Goal: Check status: Check status

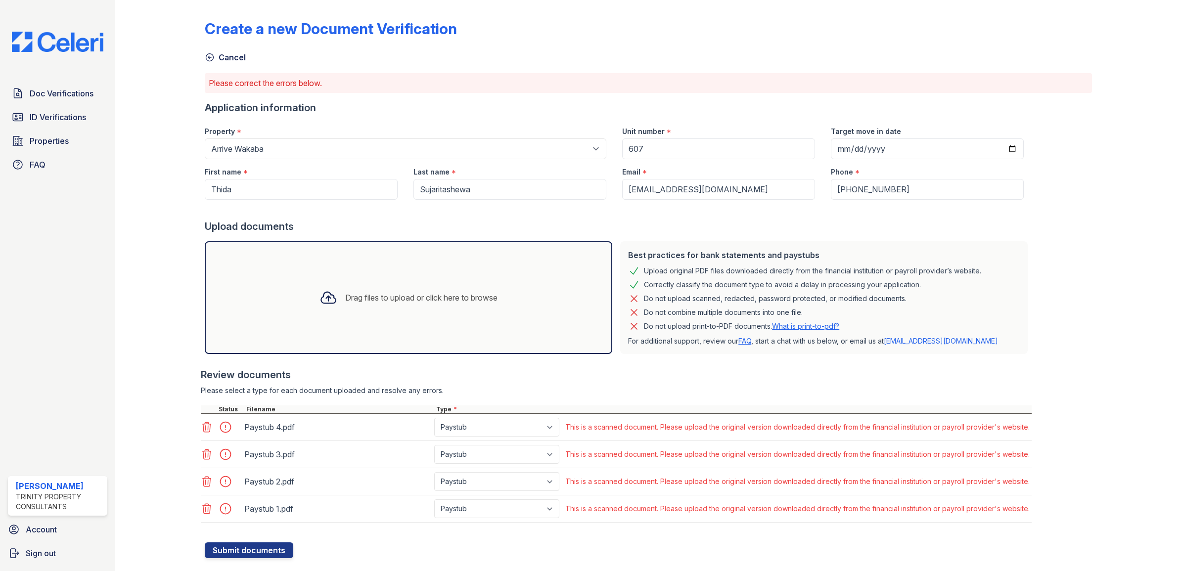
scroll to position [21, 0]
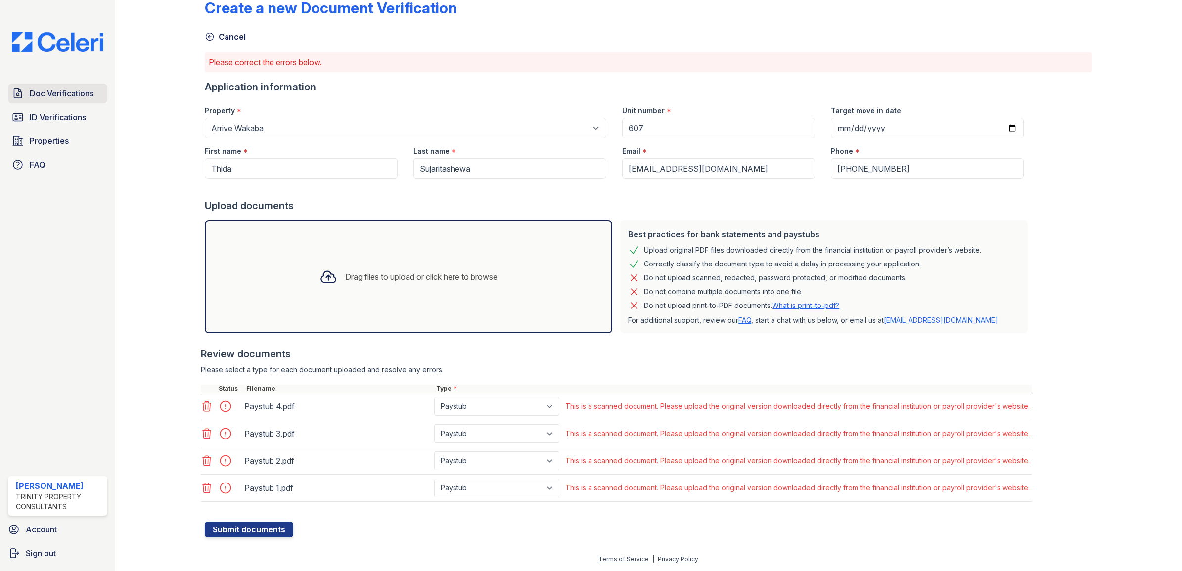
click at [64, 103] on link "Doc Verifications" at bounding box center [57, 94] width 99 height 20
click at [66, 95] on span "Doc Verifications" at bounding box center [62, 94] width 64 height 12
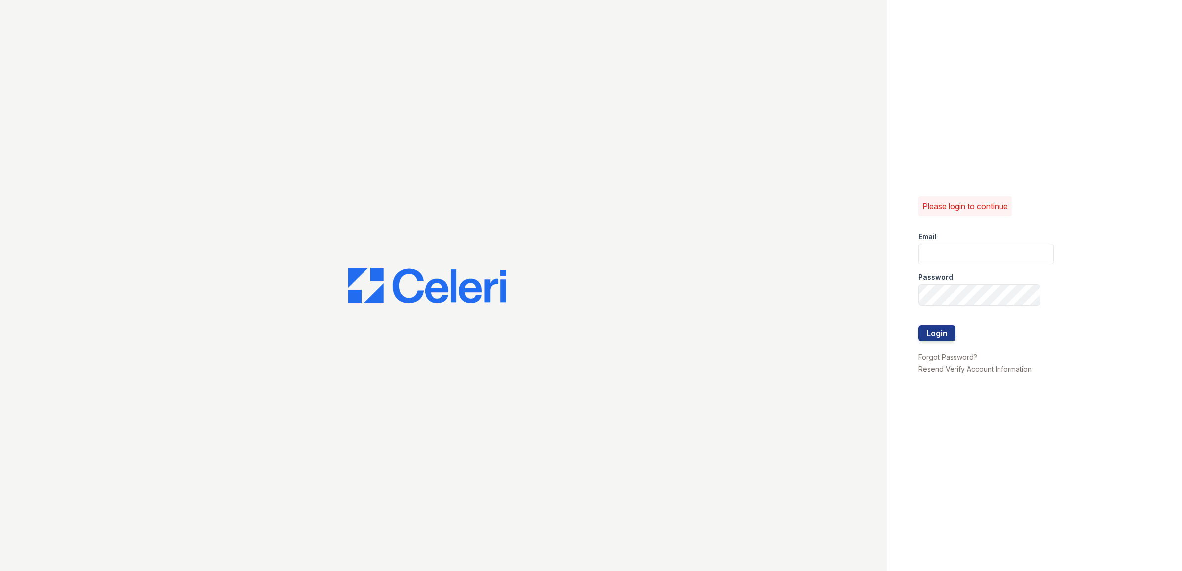
type input "Scohen@trinity-pm.com"
click at [935, 332] on button "Login" at bounding box center [936, 333] width 37 height 16
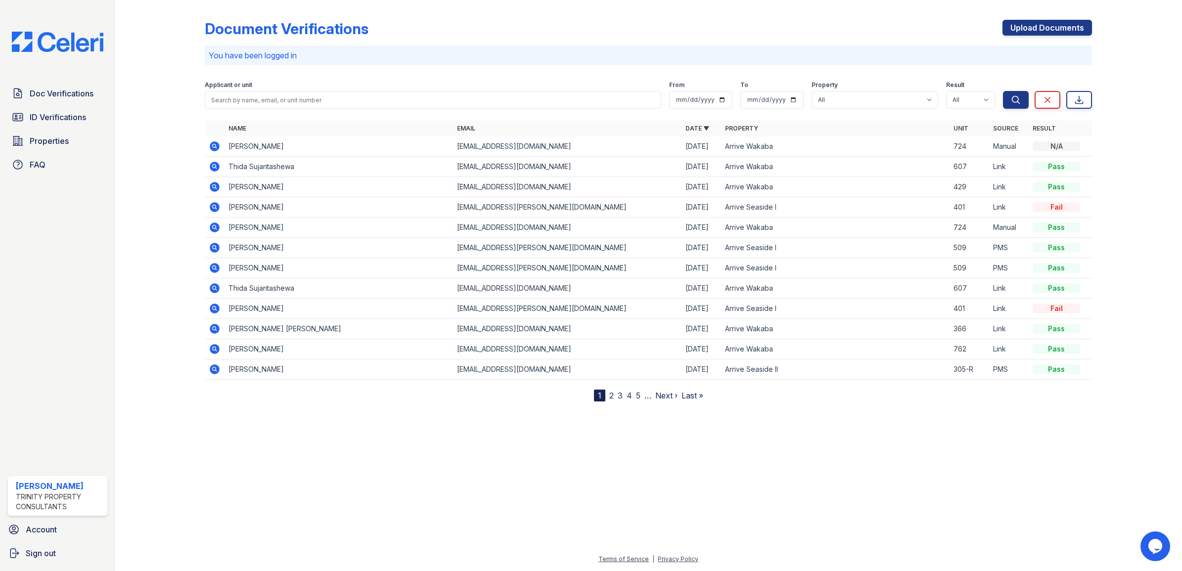
click at [216, 167] on icon at bounding box center [215, 167] width 12 height 12
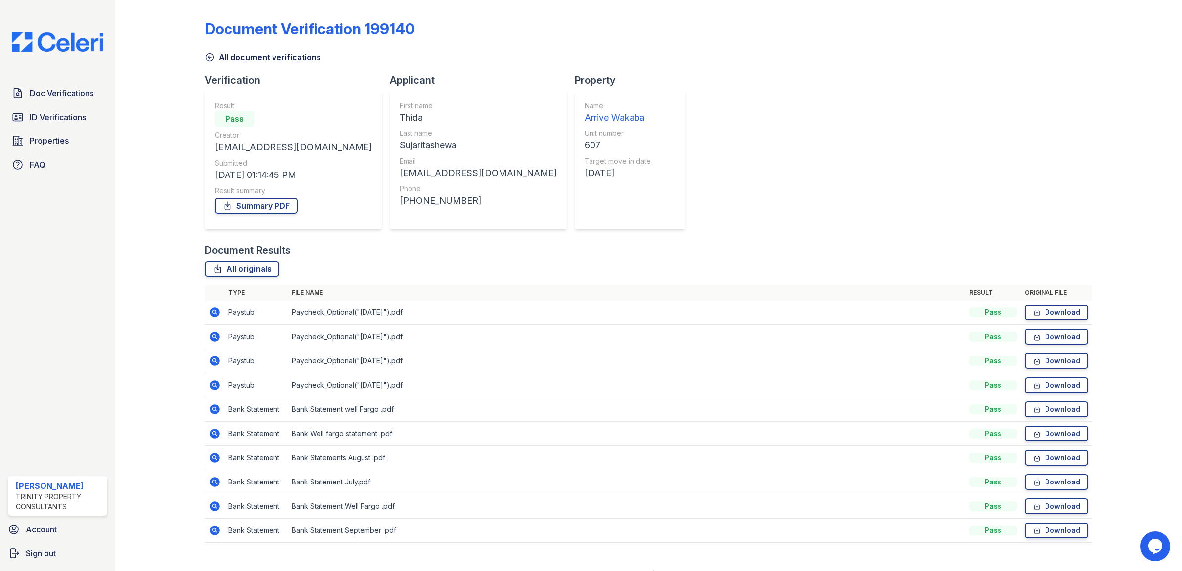
scroll to position [16, 0]
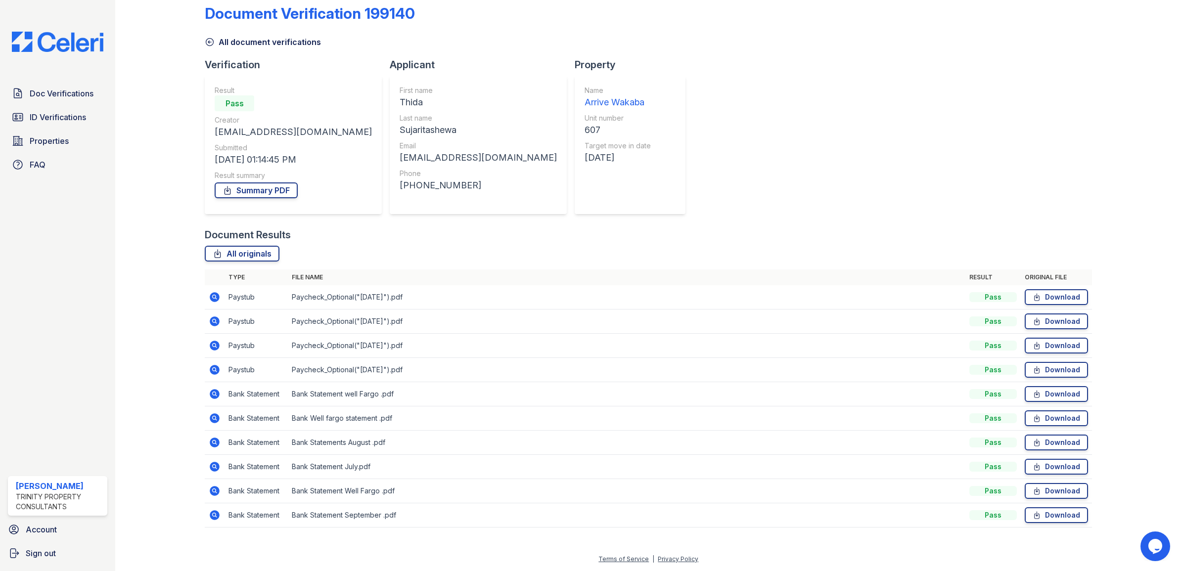
click at [213, 297] on icon at bounding box center [215, 297] width 12 height 12
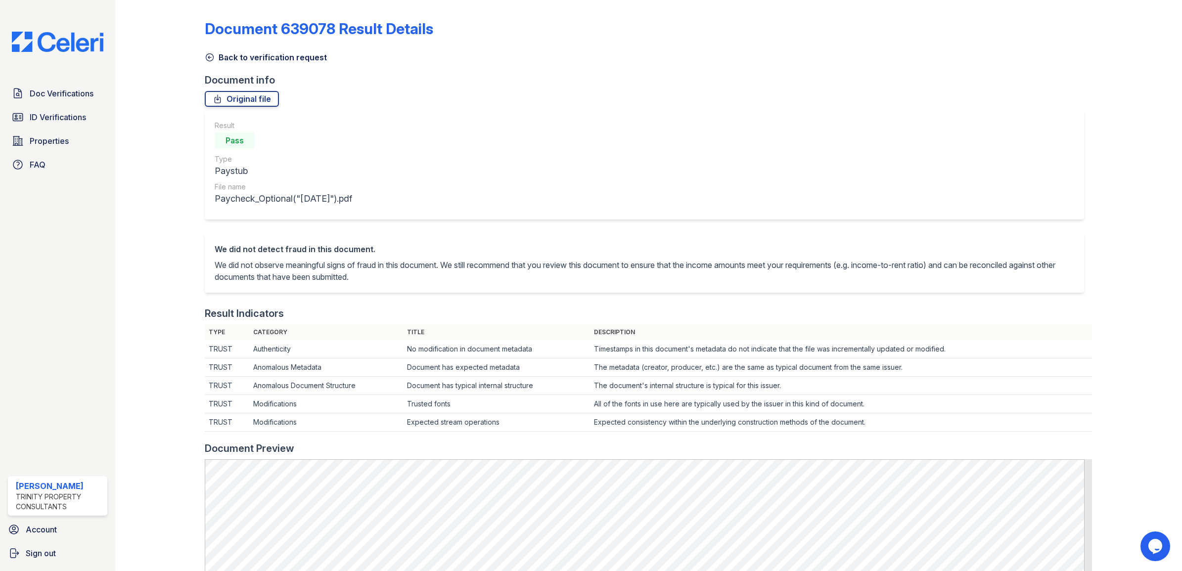
click at [210, 57] on icon at bounding box center [209, 57] width 7 height 7
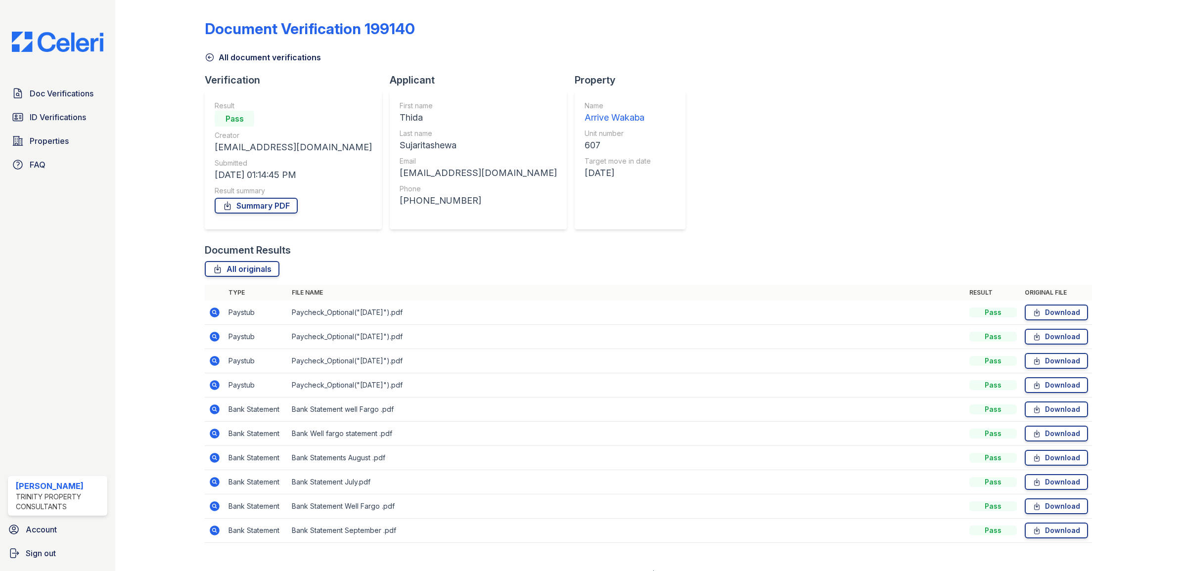
scroll to position [16, 0]
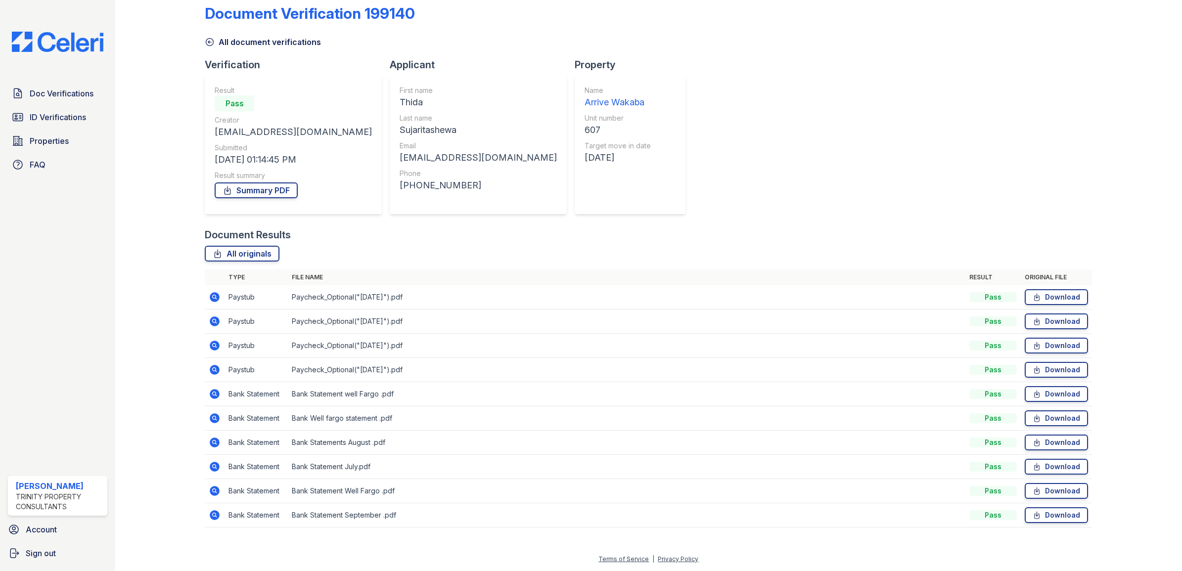
click at [213, 301] on icon at bounding box center [215, 297] width 10 height 10
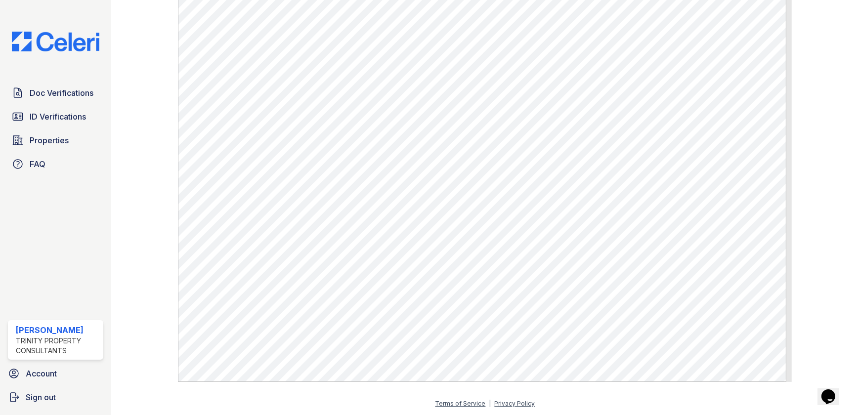
scroll to position [467, 0]
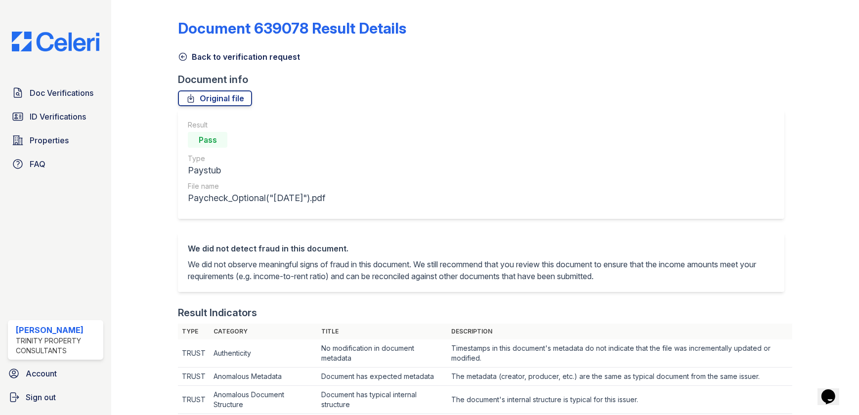
scroll to position [0, 0]
click at [185, 55] on icon at bounding box center [183, 57] width 10 height 10
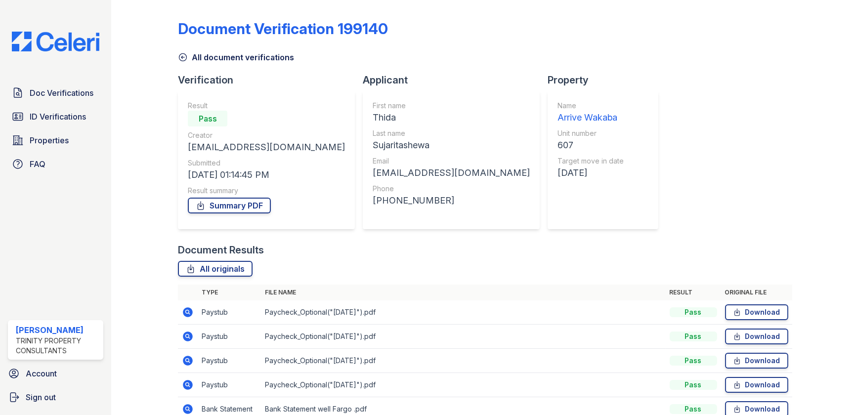
drag, startPoint x: 451, startPoint y: 172, endPoint x: 479, endPoint y: 175, distance: 27.4
click at [558, 175] on div "[DATE]" at bounding box center [591, 173] width 66 height 14
drag, startPoint x: 479, startPoint y: 175, endPoint x: 655, endPoint y: 199, distance: 178.1
click at [655, 199] on div "Document Verification 199140 All document verifications Verification Result Pas…" at bounding box center [485, 278] width 614 height 549
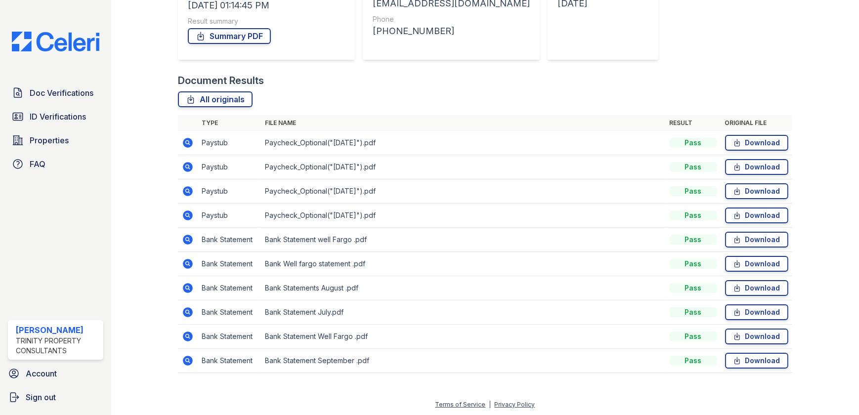
scroll to position [170, 0]
click at [524, 76] on div "Document Results" at bounding box center [485, 80] width 614 height 14
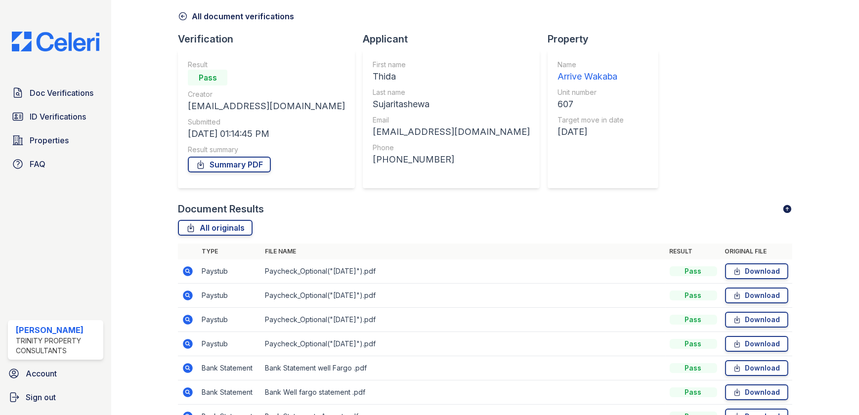
scroll to position [0, 0]
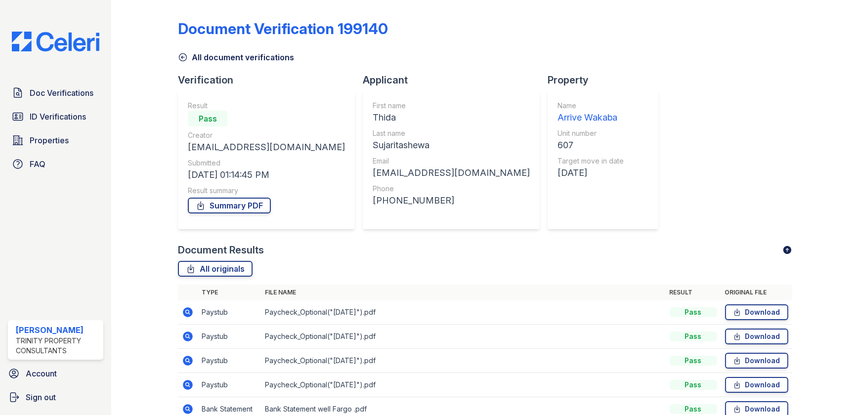
drag, startPoint x: 453, startPoint y: 43, endPoint x: 180, endPoint y: 29, distance: 273.3
click at [180, 29] on div "Document Verification 199140" at bounding box center [485, 33] width 614 height 26
drag, startPoint x: 180, startPoint y: 29, endPoint x: 421, endPoint y: 24, distance: 240.8
click at [421, 24] on div "Document Verification 199140" at bounding box center [485, 33] width 614 height 26
click at [189, 311] on icon at bounding box center [188, 313] width 10 height 10
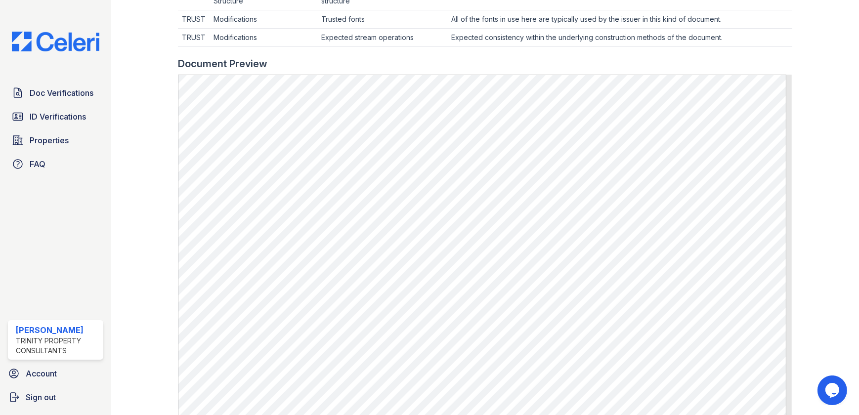
scroll to position [512, 0]
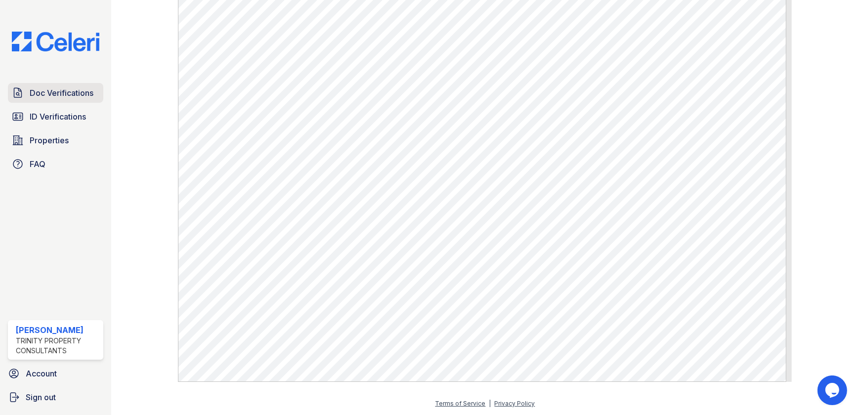
click at [69, 90] on span "Doc Verifications" at bounding box center [62, 93] width 64 height 12
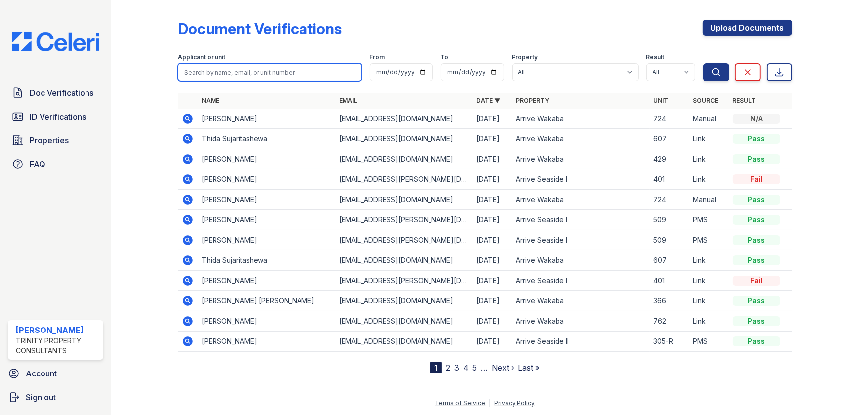
click at [265, 72] on input "search" at bounding box center [269, 72] width 183 height 18
type input "Hasani"
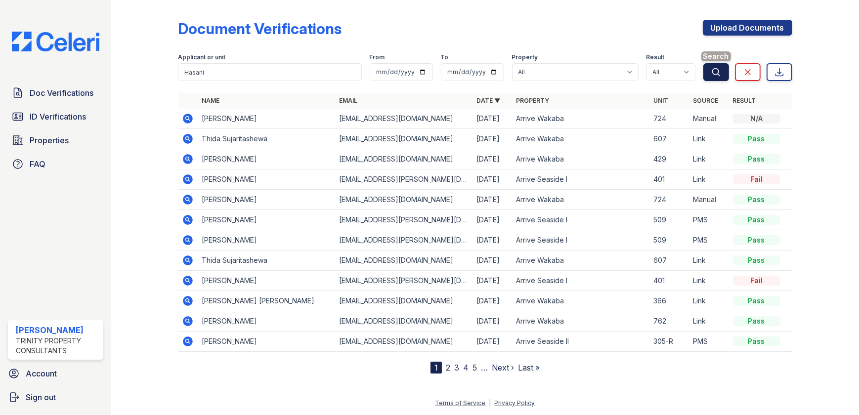
click at [721, 71] on button "Search" at bounding box center [717, 72] width 26 height 18
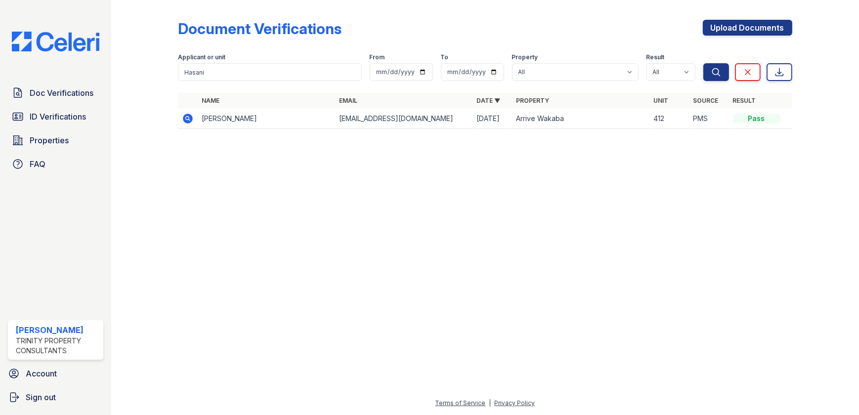
click at [190, 117] on icon at bounding box center [188, 119] width 10 height 10
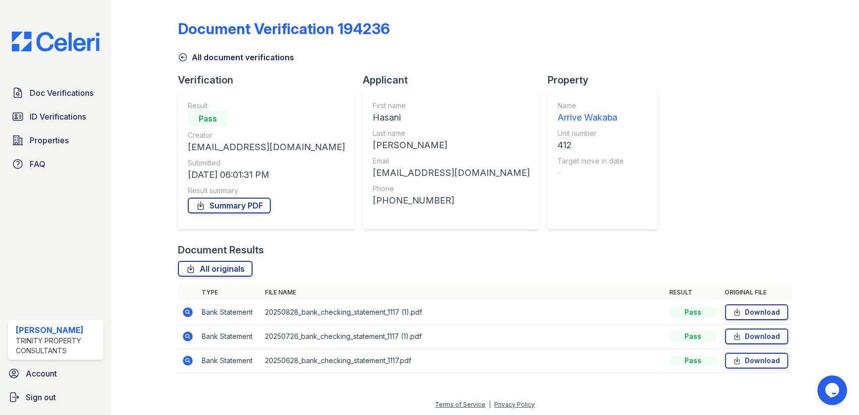
scroll to position [1, 0]
click at [176, 51] on div at bounding box center [152, 192] width 51 height 379
click at [183, 55] on icon at bounding box center [183, 56] width 10 height 10
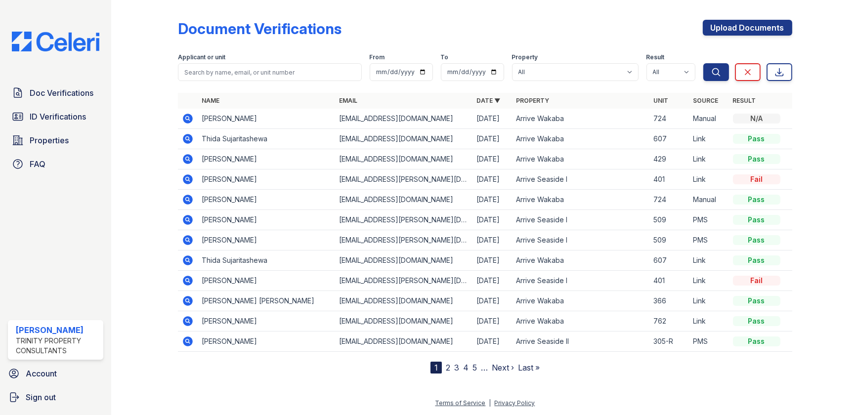
click at [188, 138] on icon at bounding box center [187, 138] width 2 height 2
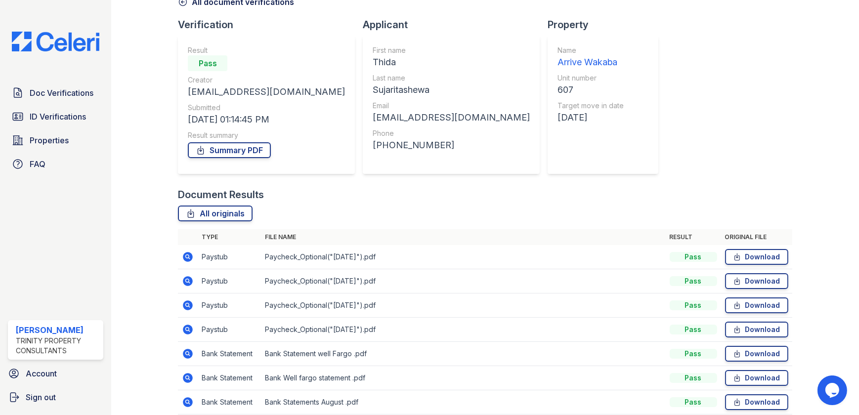
scroll to position [170, 0]
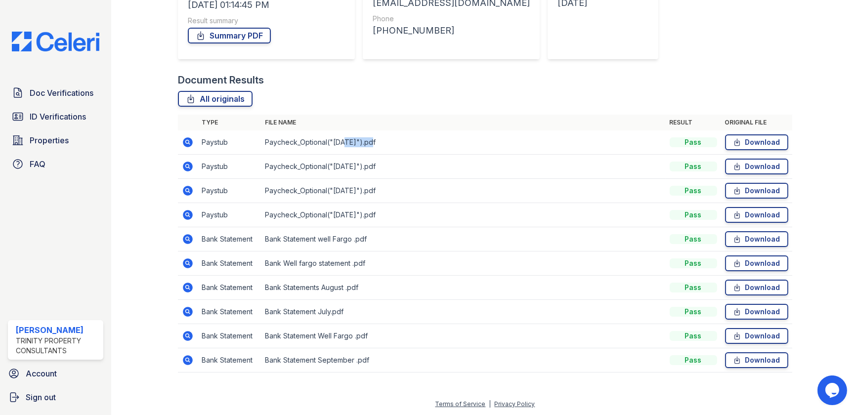
drag, startPoint x: 346, startPoint y: 138, endPoint x: 383, endPoint y: 142, distance: 36.8
click at [383, 142] on td "Paycheck_Optional("2025-03-10").pdf" at bounding box center [463, 143] width 404 height 24
drag, startPoint x: 383, startPoint y: 142, endPoint x: 405, endPoint y: 149, distance: 23.5
click at [405, 149] on td "Paycheck_Optional("2025-03-10").pdf" at bounding box center [463, 143] width 404 height 24
click at [186, 141] on icon at bounding box center [187, 141] width 2 height 2
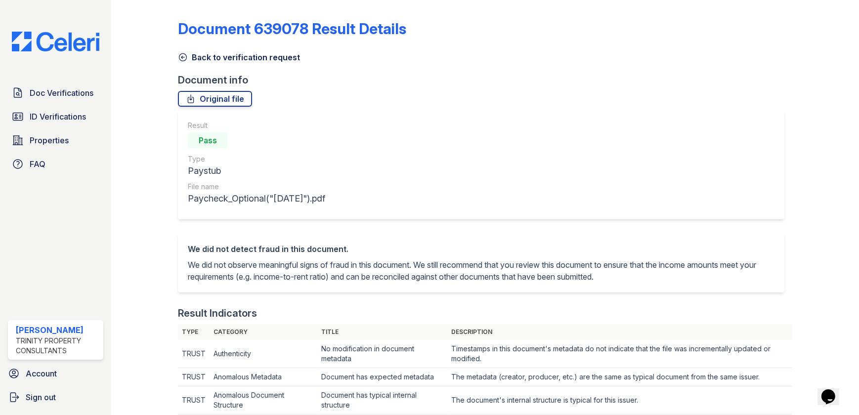
click at [184, 59] on icon at bounding box center [183, 57] width 10 height 10
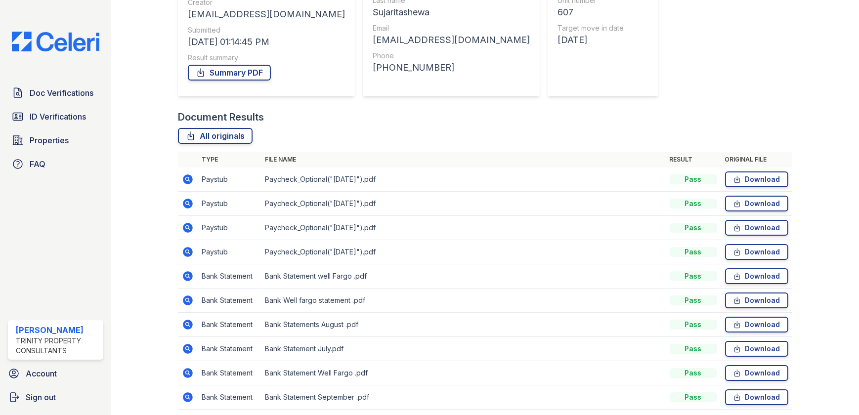
scroll to position [134, 0]
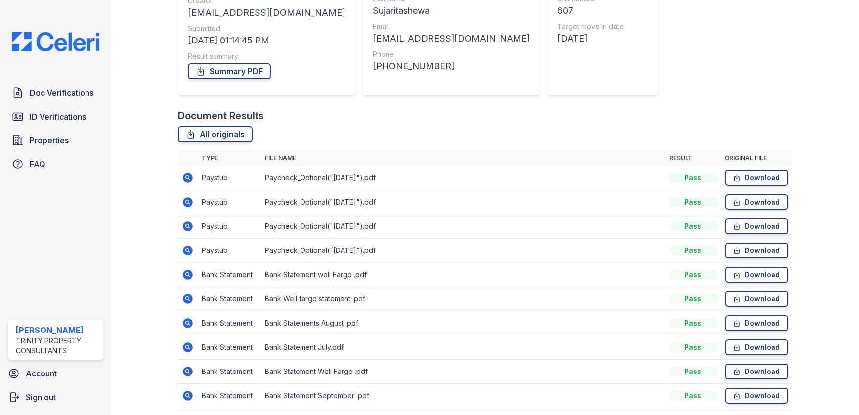
click at [190, 275] on icon at bounding box center [188, 275] width 10 height 10
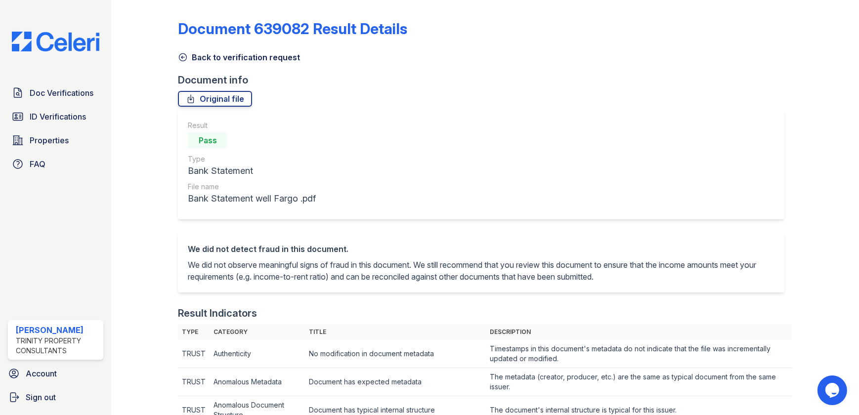
click at [182, 56] on icon at bounding box center [182, 57] width 7 height 7
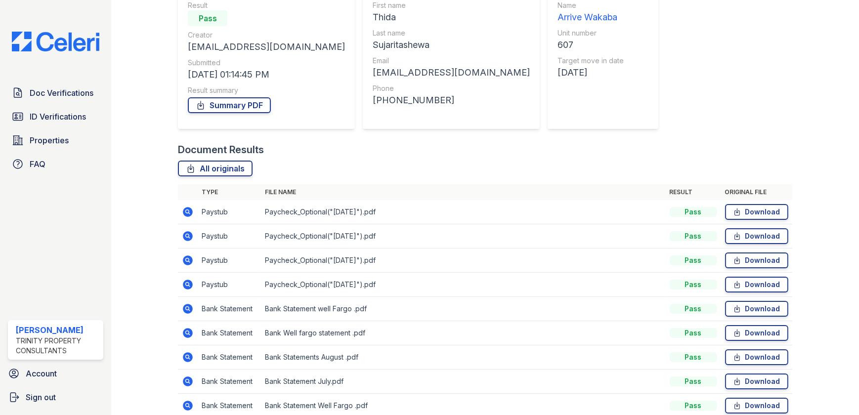
scroll to position [170, 0]
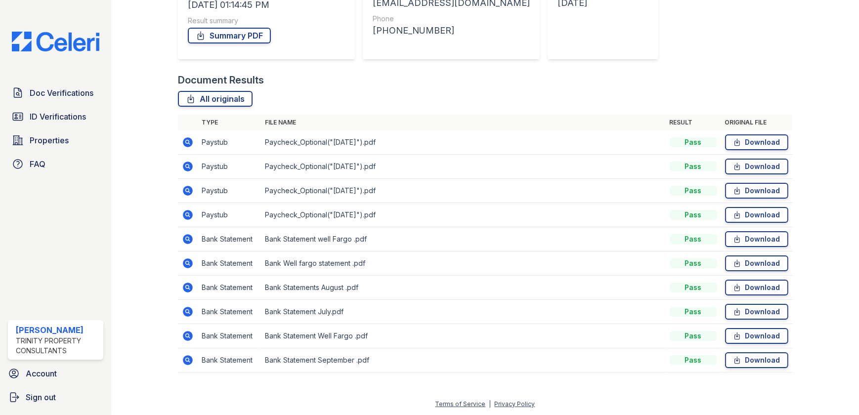
click at [154, 158] on div at bounding box center [152, 108] width 51 height 549
click at [189, 360] on icon at bounding box center [188, 360] width 10 height 10
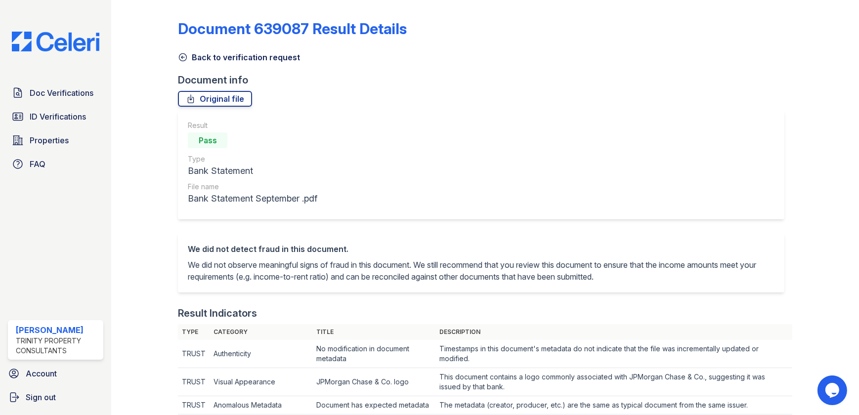
click at [180, 57] on icon at bounding box center [183, 57] width 10 height 10
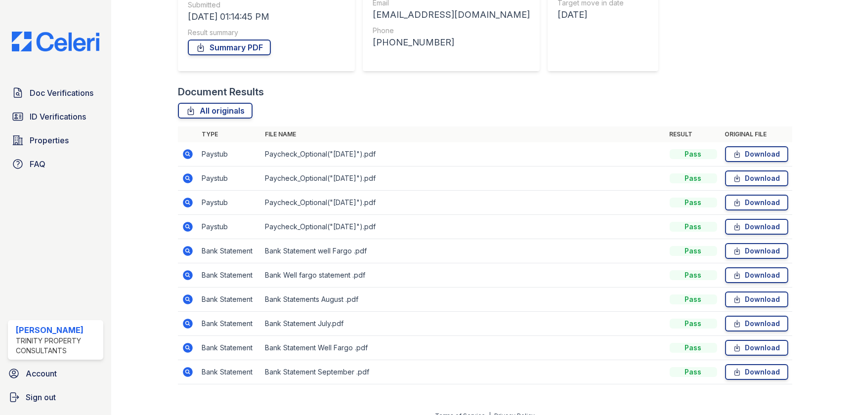
scroll to position [170, 0]
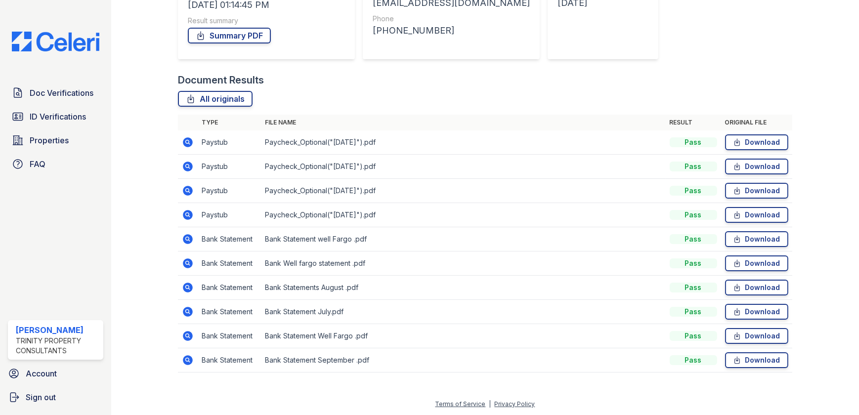
click at [187, 336] on icon at bounding box center [188, 336] width 12 height 12
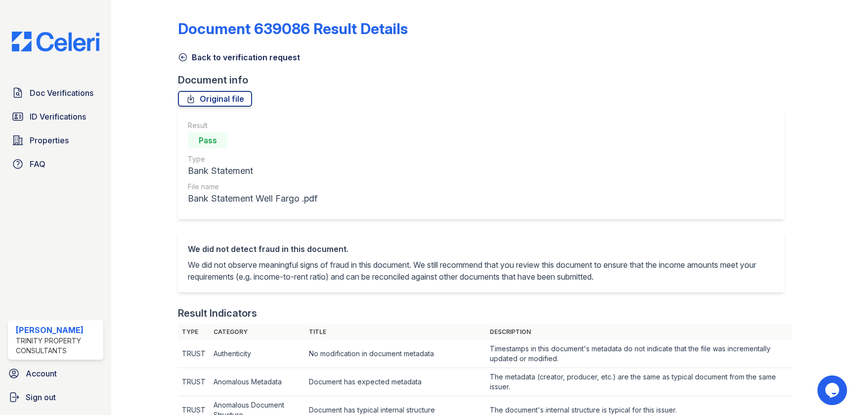
click at [182, 57] on icon at bounding box center [182, 57] width 7 height 7
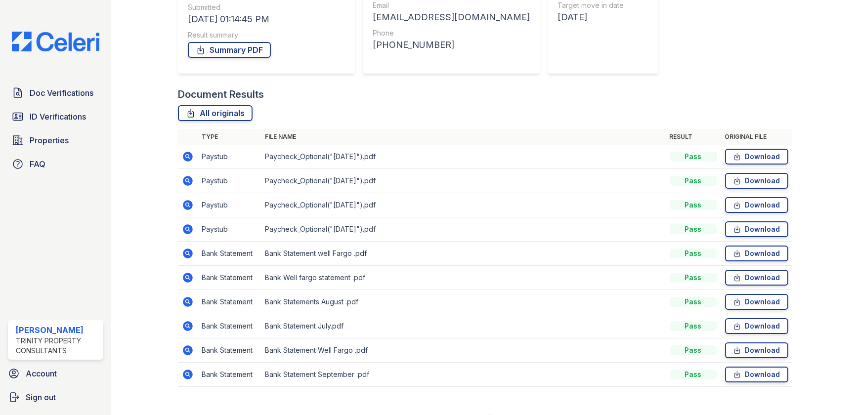
scroll to position [170, 0]
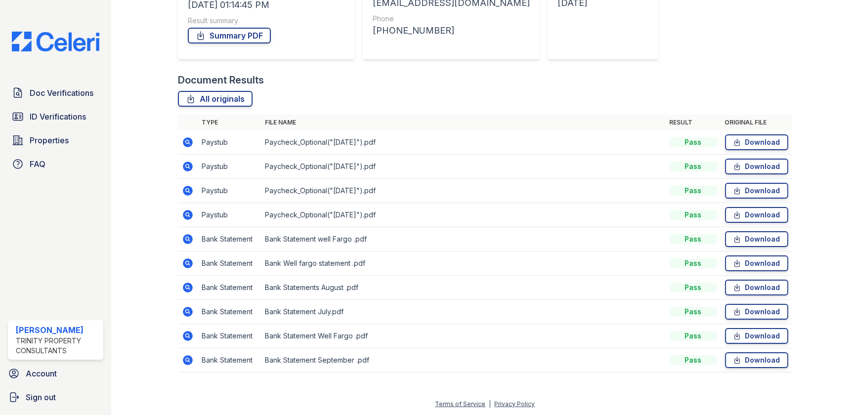
click at [185, 334] on icon at bounding box center [188, 336] width 12 height 12
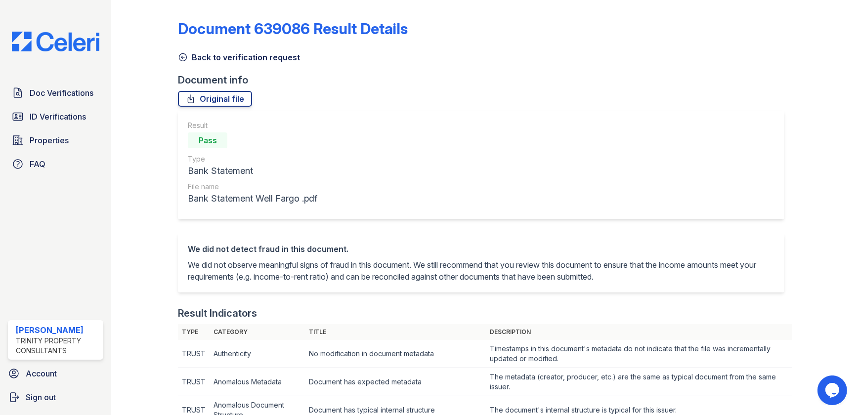
click at [179, 58] on icon at bounding box center [183, 57] width 10 height 10
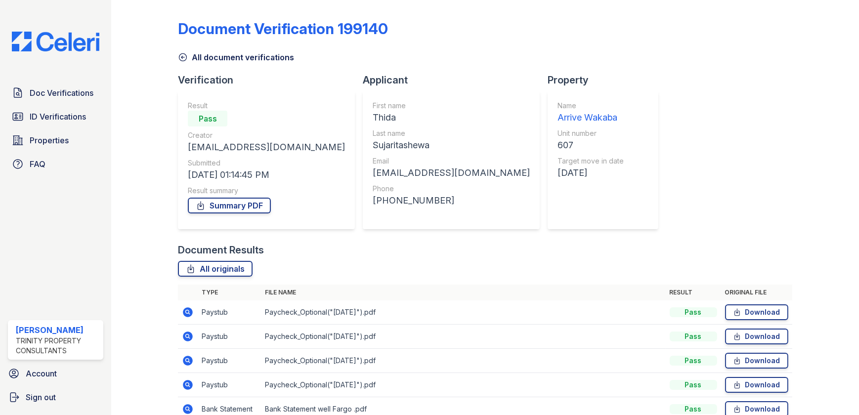
click at [59, 89] on span "Doc Verifications" at bounding box center [62, 93] width 64 height 12
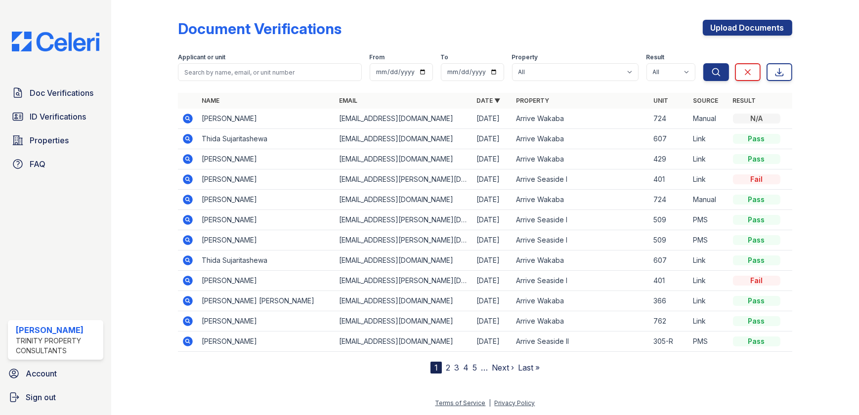
click at [163, 184] on div at bounding box center [152, 189] width 51 height 370
click at [262, 70] on input "search" at bounding box center [269, 72] width 183 height 18
